Goal: Transaction & Acquisition: Purchase product/service

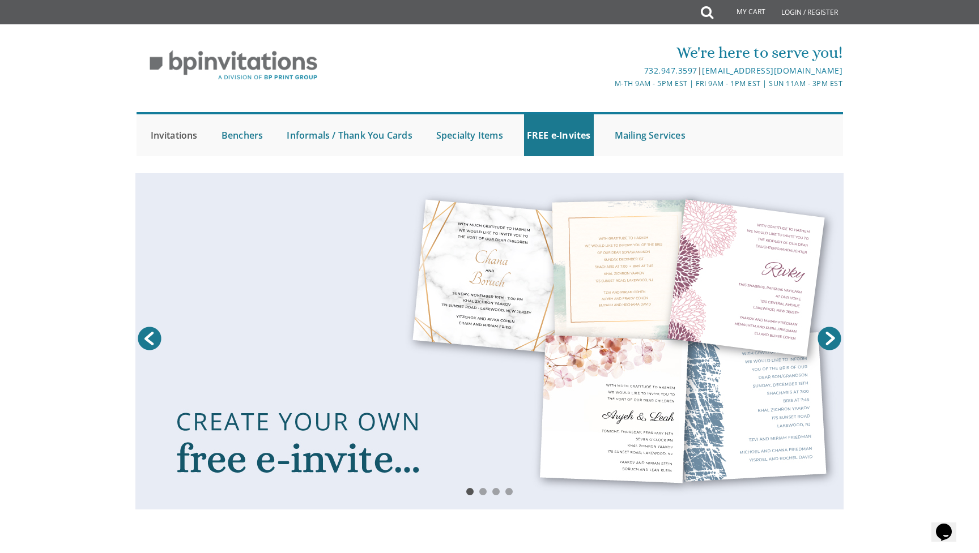
click at [185, 135] on link "Invitations" at bounding box center [174, 135] width 53 height 42
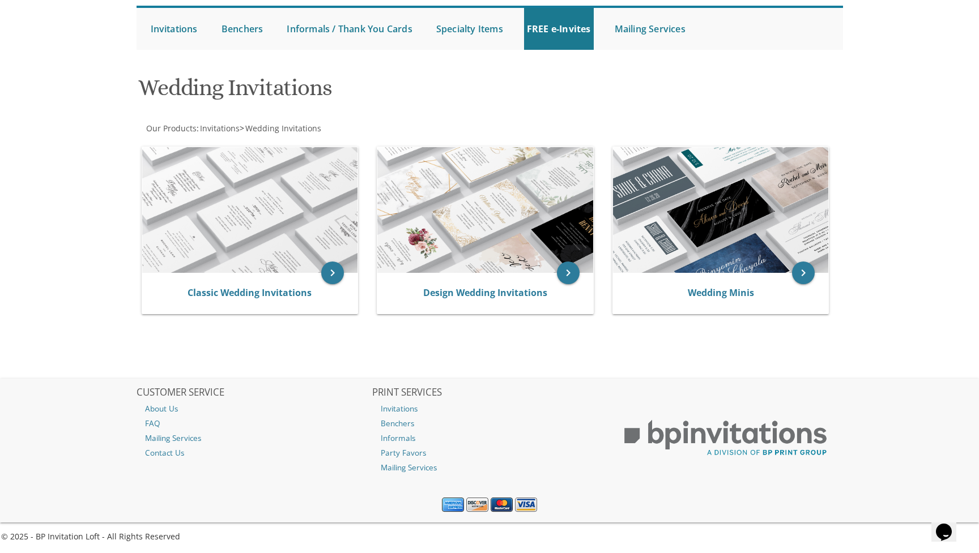
scroll to position [106, 0]
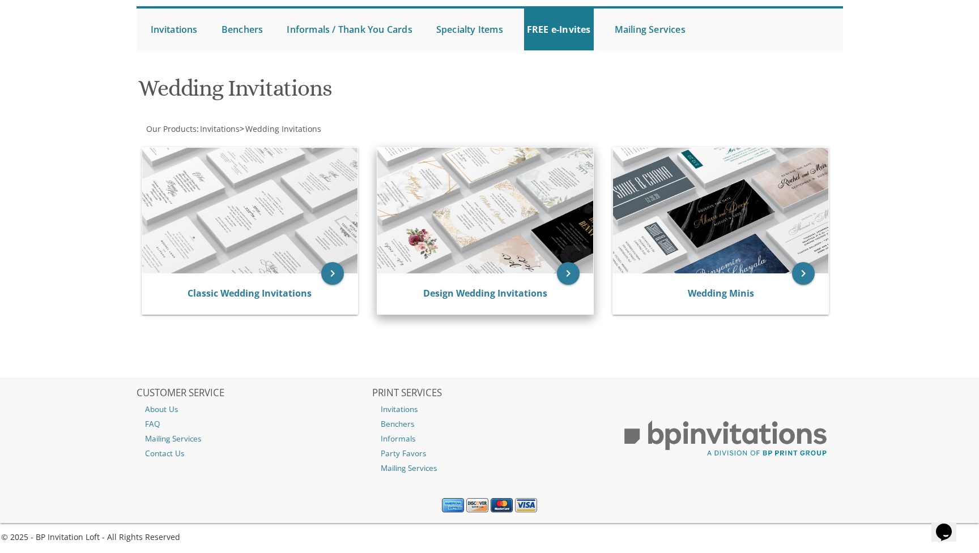
click at [455, 228] on img at bounding box center [485, 211] width 216 height 126
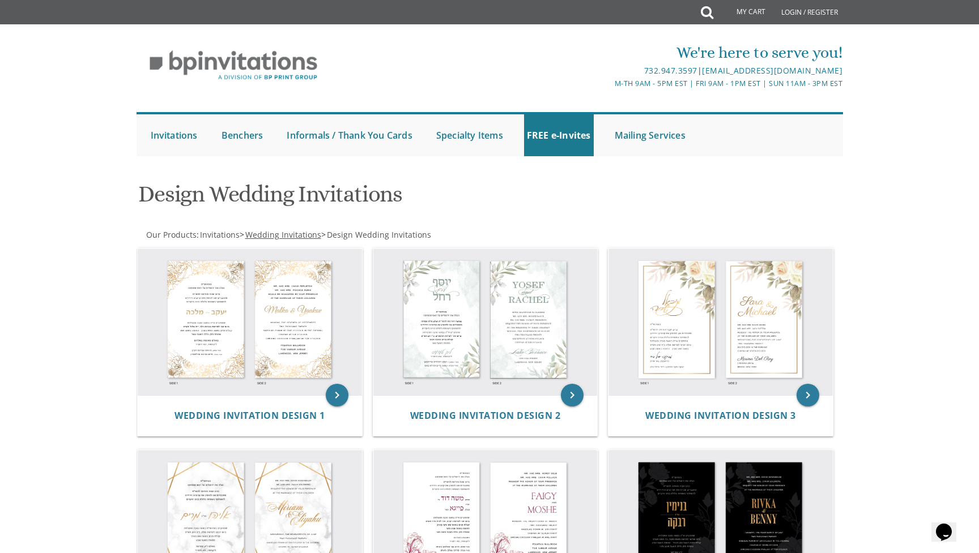
click at [298, 232] on span "Wedding Invitations" at bounding box center [283, 234] width 76 height 11
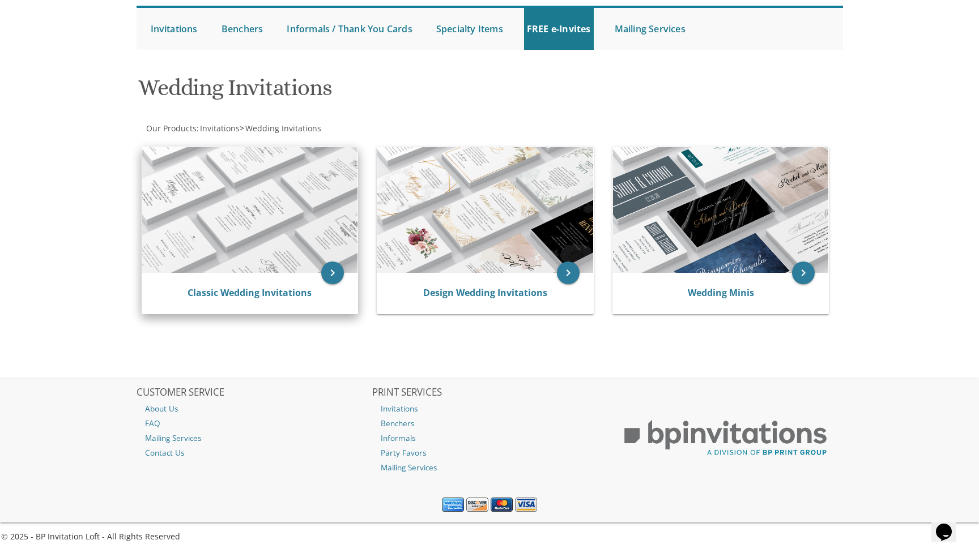
scroll to position [106, 0]
click at [298, 220] on img at bounding box center [250, 211] width 216 height 126
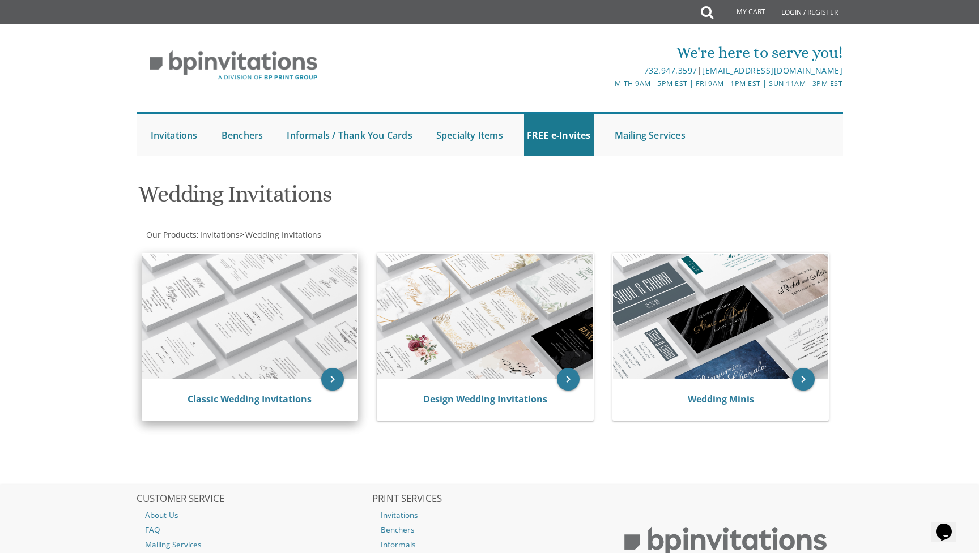
click at [257, 323] on img at bounding box center [250, 317] width 216 height 126
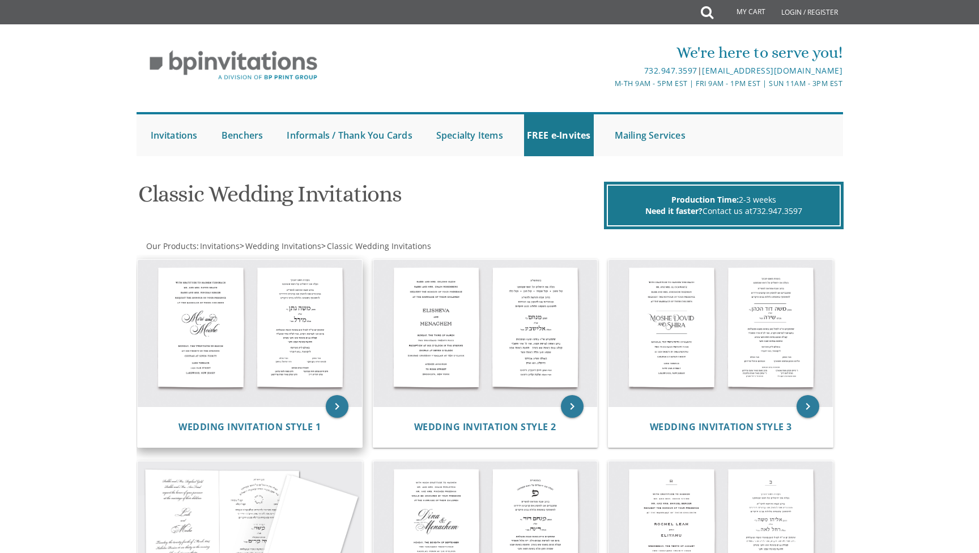
click at [238, 344] on img at bounding box center [250, 333] width 224 height 147
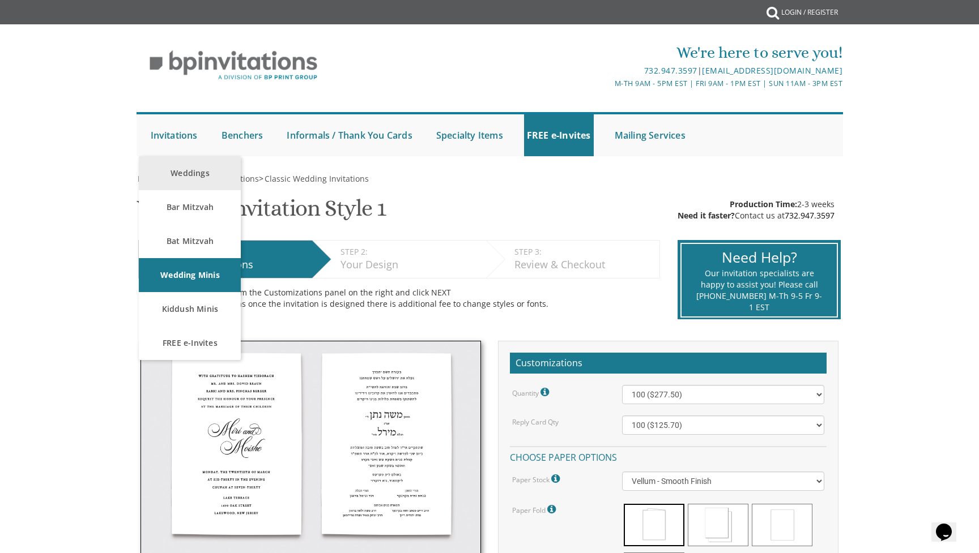
click at [182, 172] on link "Weddings" at bounding box center [190, 173] width 102 height 34
